Goal: Transaction & Acquisition: Subscribe to service/newsletter

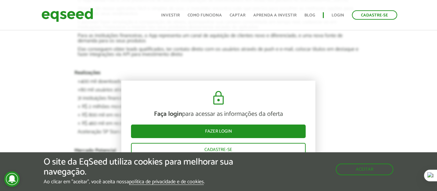
scroll to position [651, 0]
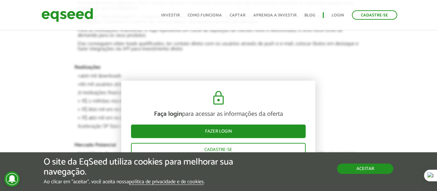
click at [360, 167] on button "Aceitar" at bounding box center [365, 169] width 56 height 10
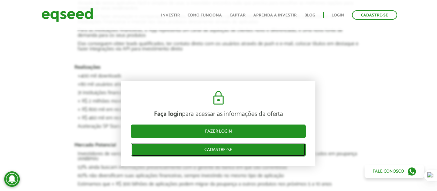
click at [225, 149] on link "Cadastre-se" at bounding box center [218, 150] width 175 height 14
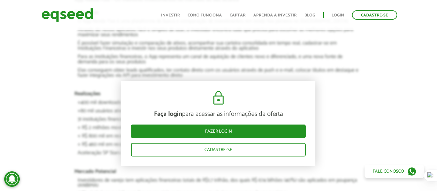
scroll to position [634, 0]
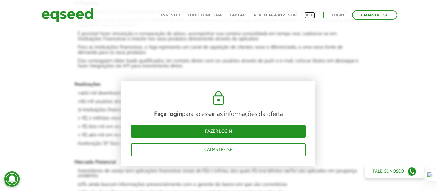
click at [308, 16] on link "Blog" at bounding box center [309, 15] width 11 height 4
